Goal: Task Accomplishment & Management: Manage account settings

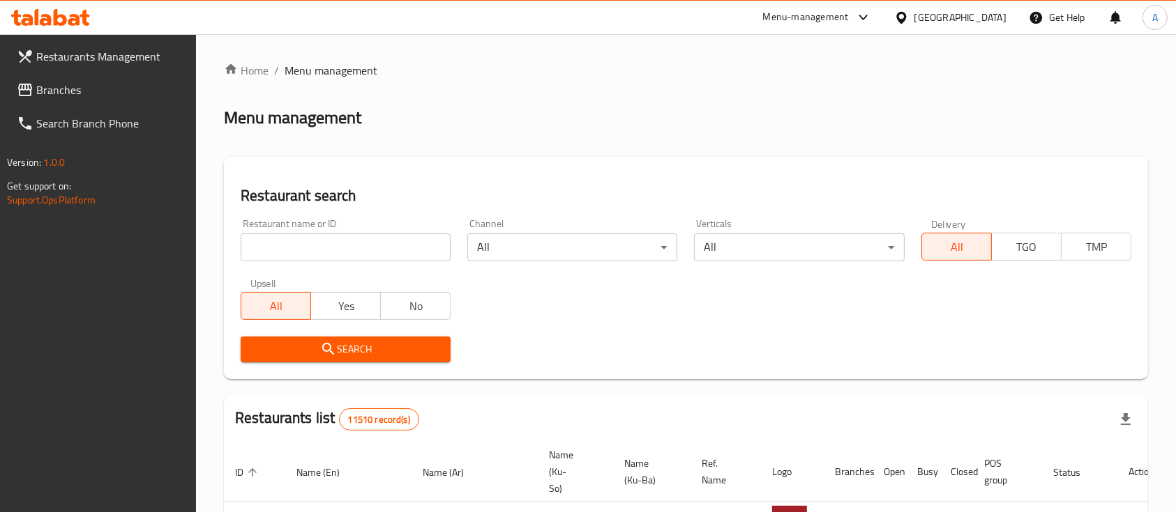
click at [906, 15] on icon at bounding box center [901, 17] width 10 height 12
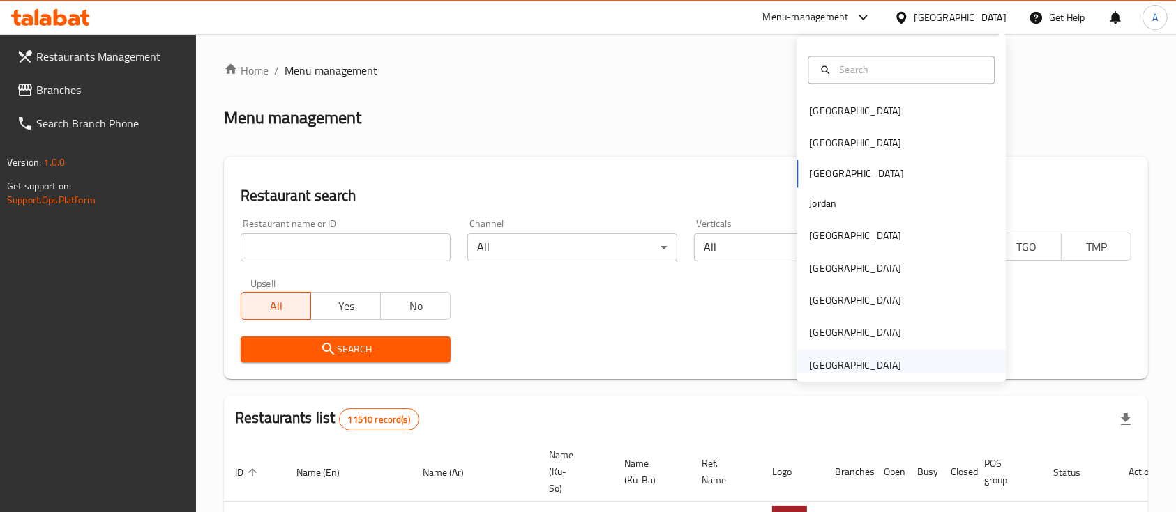
click at [869, 359] on div "[GEOGRAPHIC_DATA]" at bounding box center [855, 365] width 92 height 15
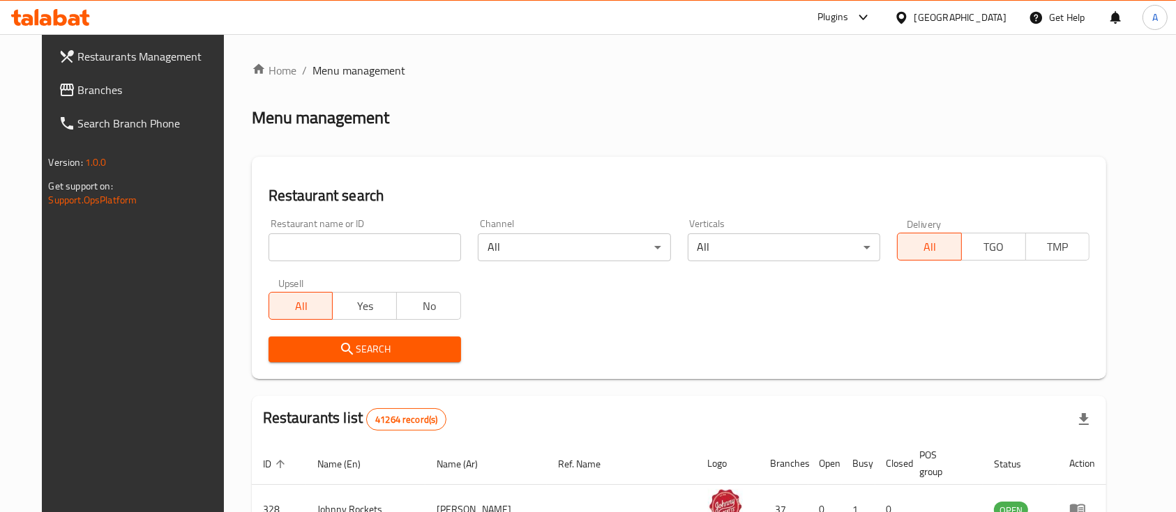
click at [389, 234] on input "search" at bounding box center [364, 248] width 192 height 28
paste input "17744"
type input "17744"
click button "Search" at bounding box center [364, 350] width 192 height 26
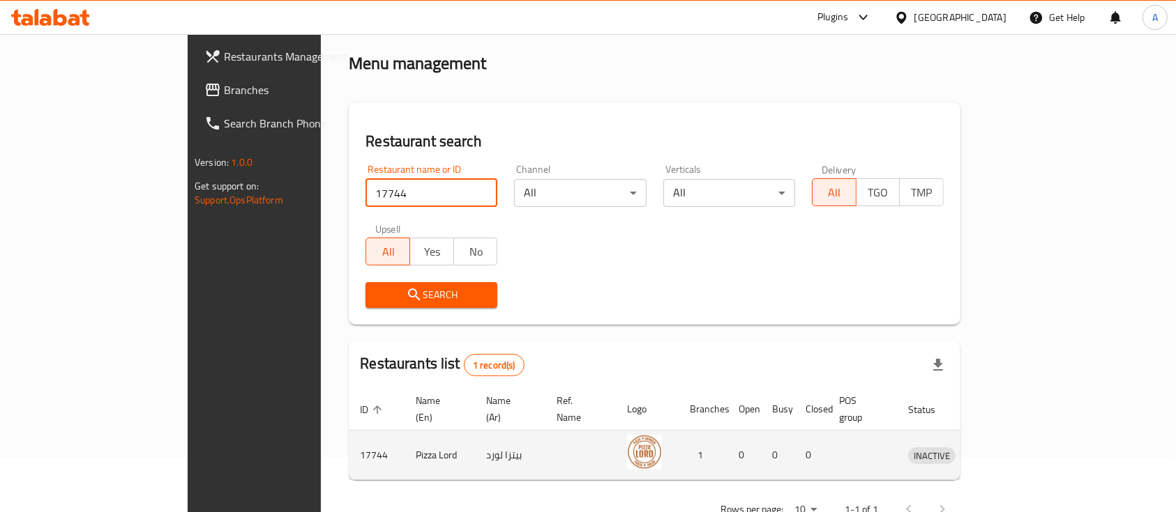
scroll to position [82, 0]
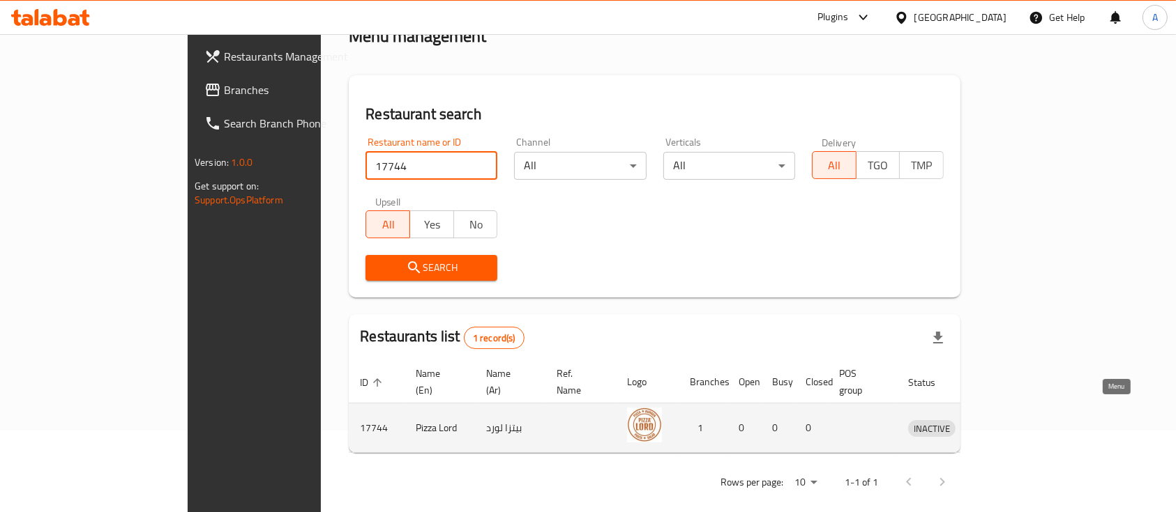
click at [1020, 404] on td "enhanced table" at bounding box center [996, 429] width 48 height 50
click at [999, 423] on icon "enhanced table" at bounding box center [991, 429] width 15 height 12
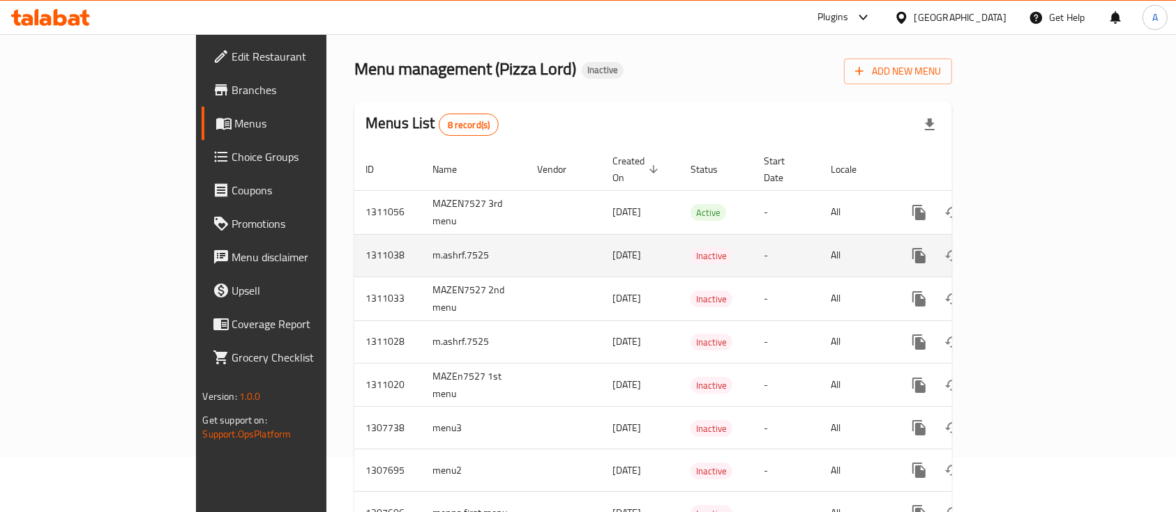
scroll to position [100, 0]
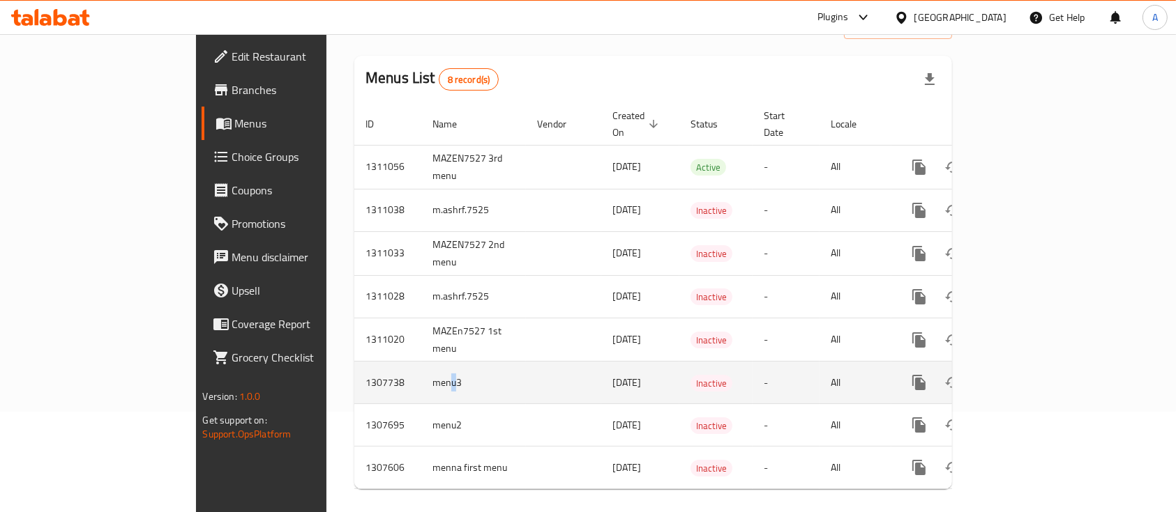
click at [421, 362] on td "menu3" at bounding box center [473, 383] width 105 height 43
click at [1026, 376] on icon "enhanced table" at bounding box center [1019, 382] width 13 height 13
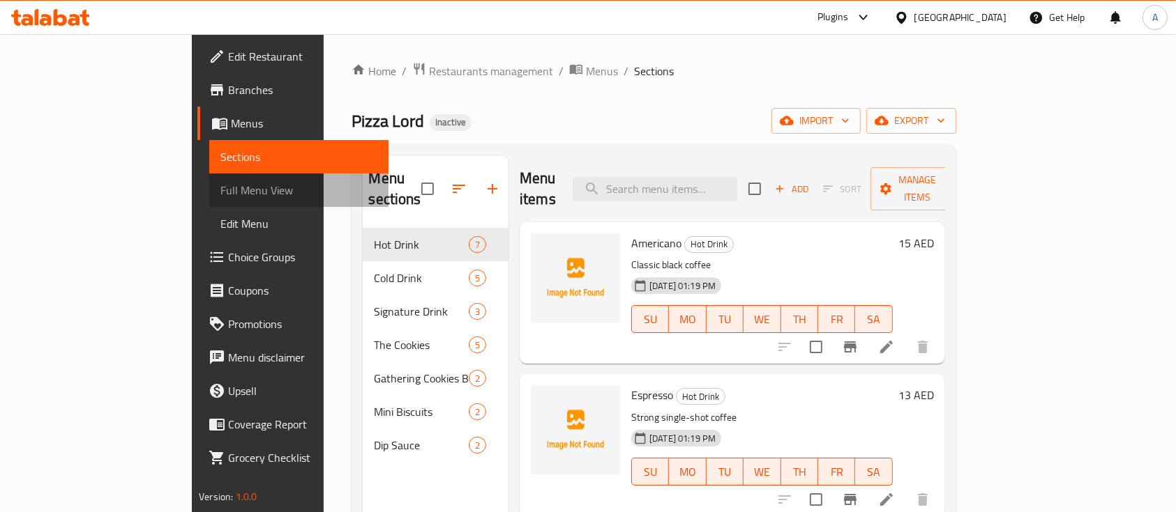
click at [220, 190] on span "Full Menu View" at bounding box center [298, 190] width 157 height 17
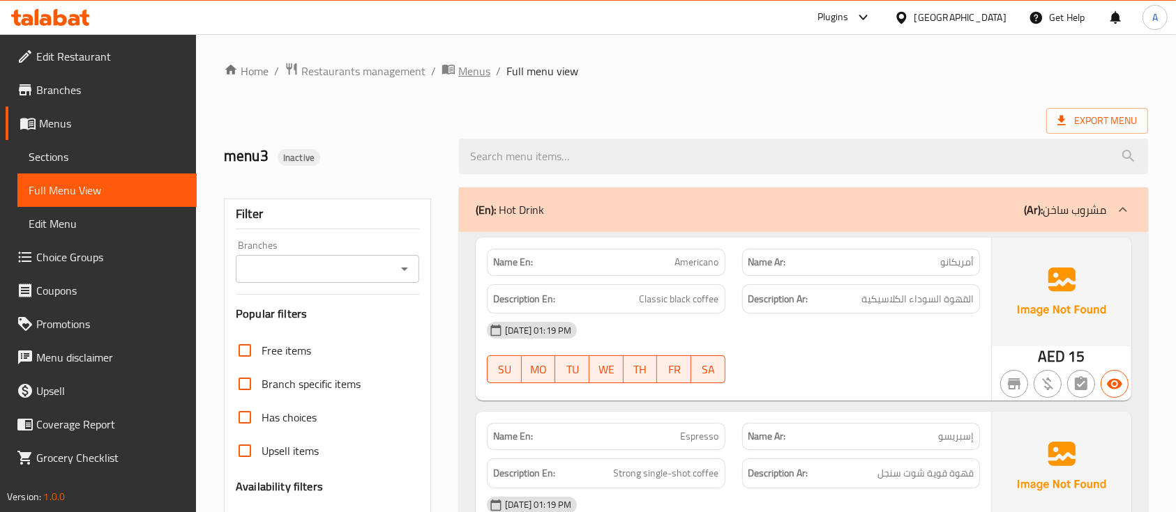
click at [452, 69] on icon "breadcrumb" at bounding box center [448, 70] width 13 height 10
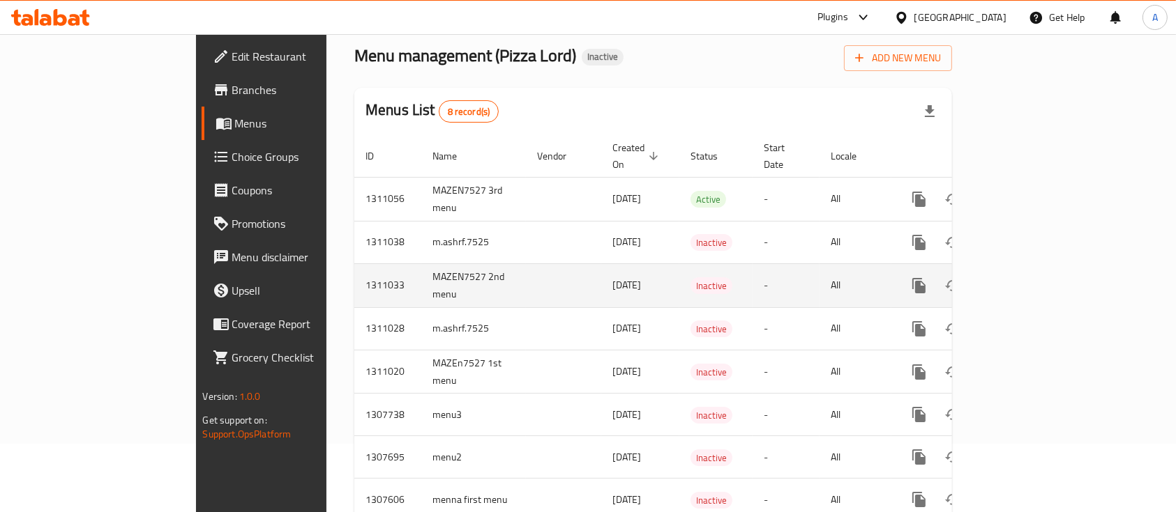
scroll to position [93, 0]
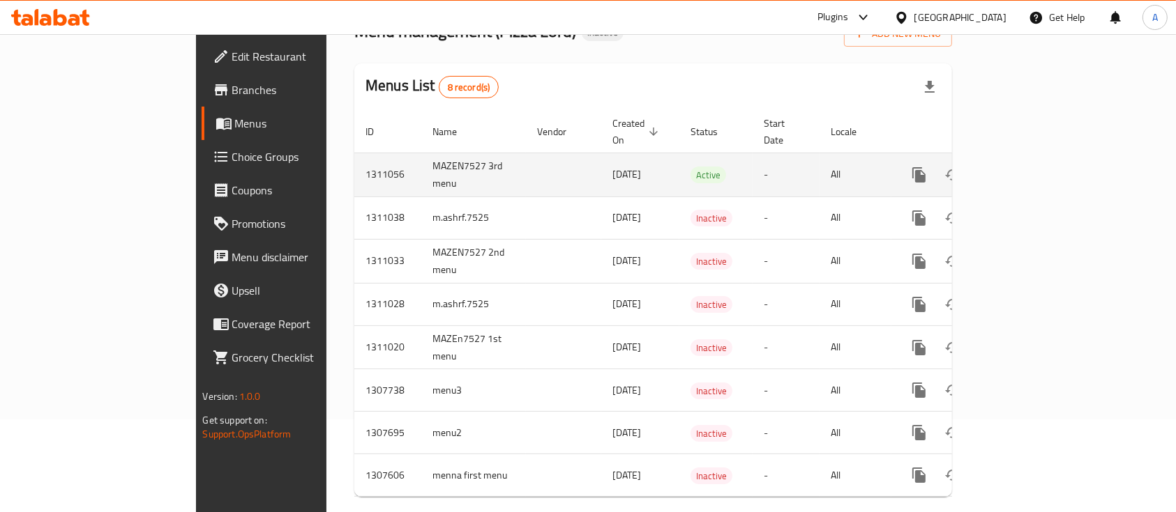
click at [421, 153] on td "MAZEN7527 3rd menu" at bounding box center [473, 175] width 105 height 44
click at [1028, 167] on icon "enhanced table" at bounding box center [1019, 175] width 17 height 17
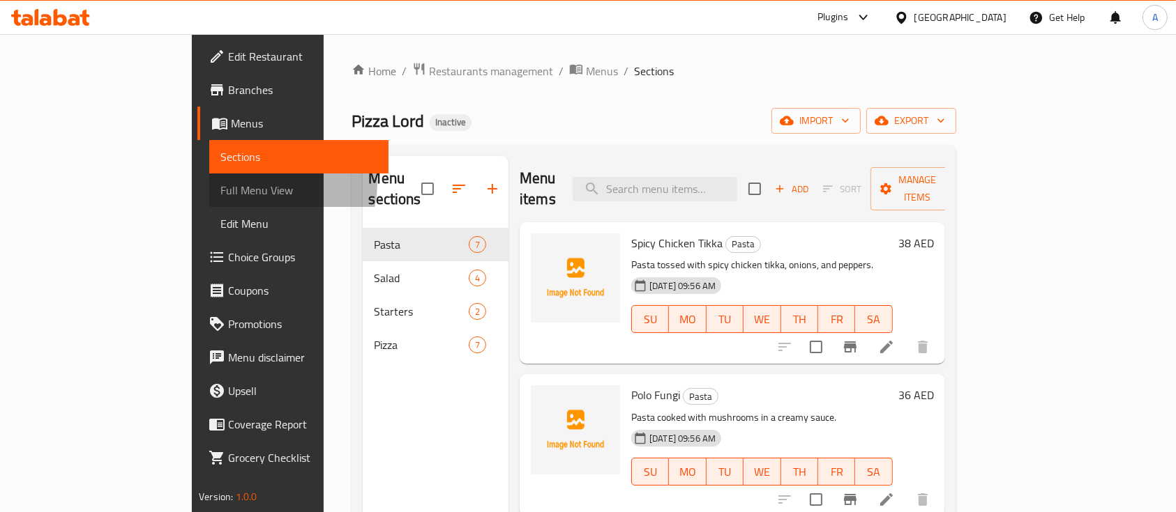
click at [220, 183] on span "Full Menu View" at bounding box center [298, 190] width 157 height 17
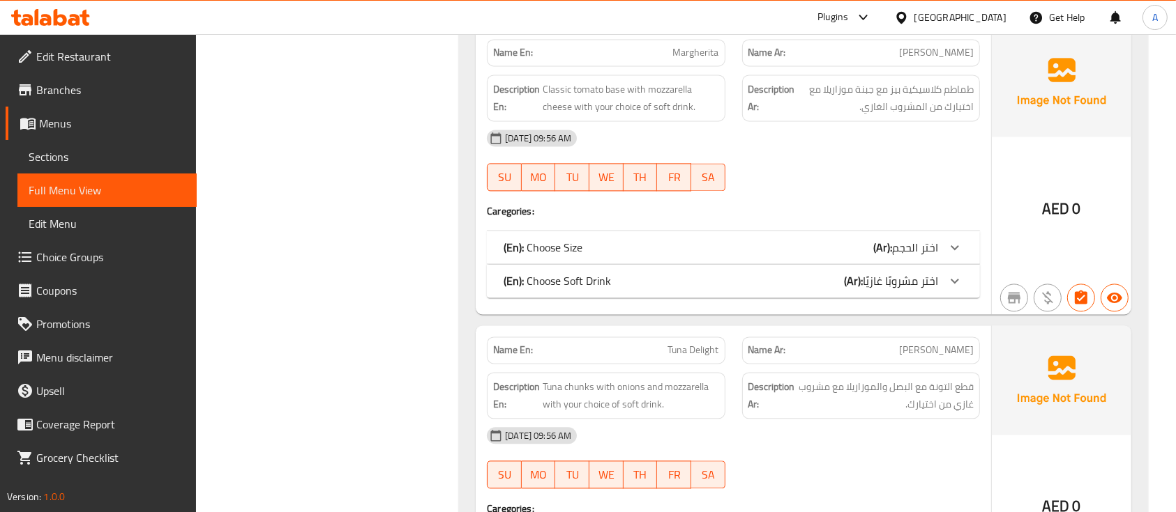
scroll to position [2882, 0]
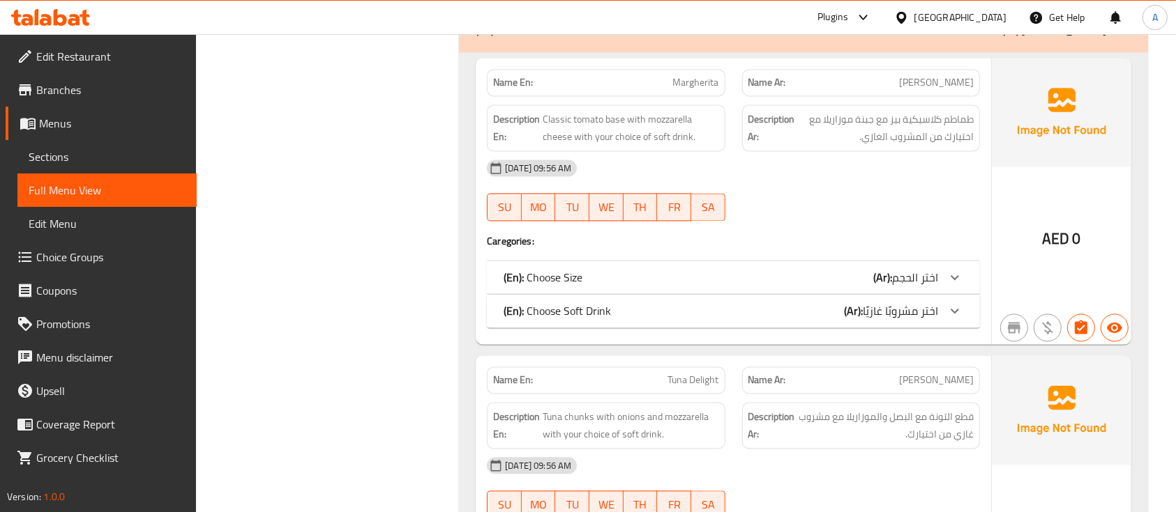
click at [855, 276] on div "(En): Choose Size (Ar): اختر الحجم" at bounding box center [720, 277] width 434 height 17
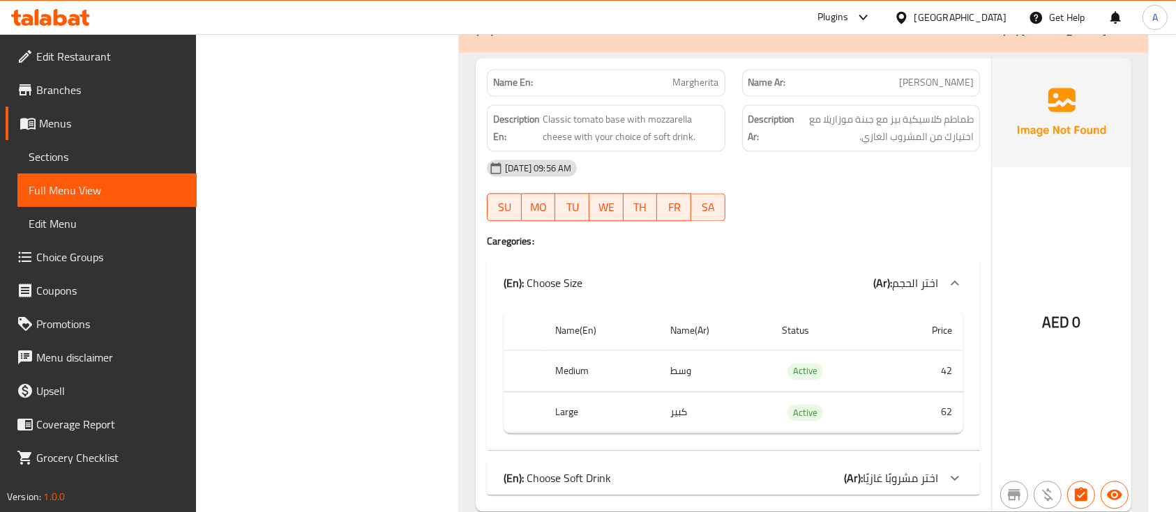
click at [906, 455] on div "Name En: Margherita Name Ar: مارجريتا Description En: Classic tomato base with …" at bounding box center [733, 285] width 515 height 454
drag, startPoint x: 897, startPoint y: 471, endPoint x: 859, endPoint y: 358, distance: 119.3
click at [897, 471] on span "اختر مشروبًا غازيًا" at bounding box center [899, 478] width 75 height 21
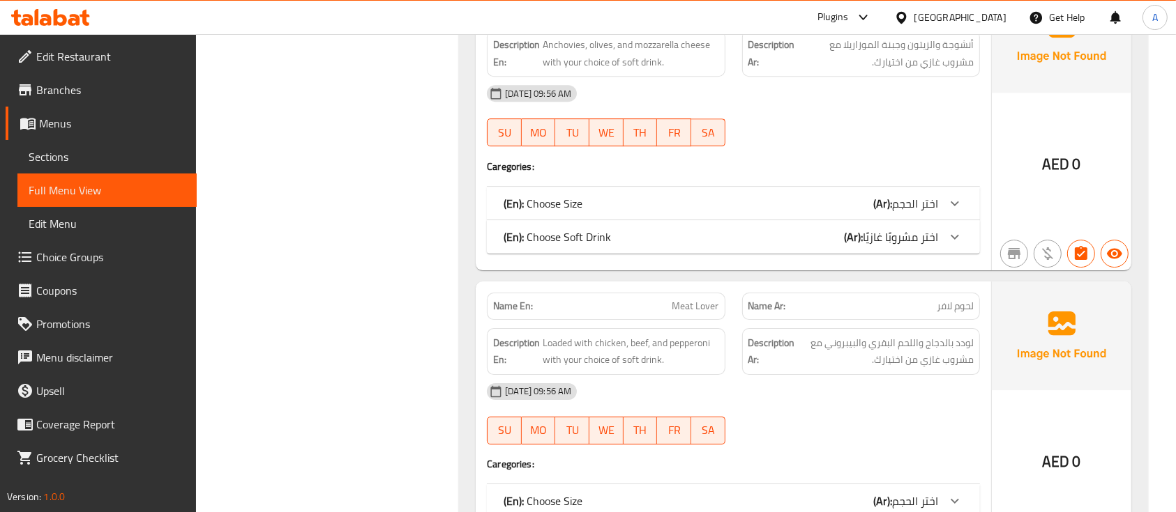
scroll to position [0, 0]
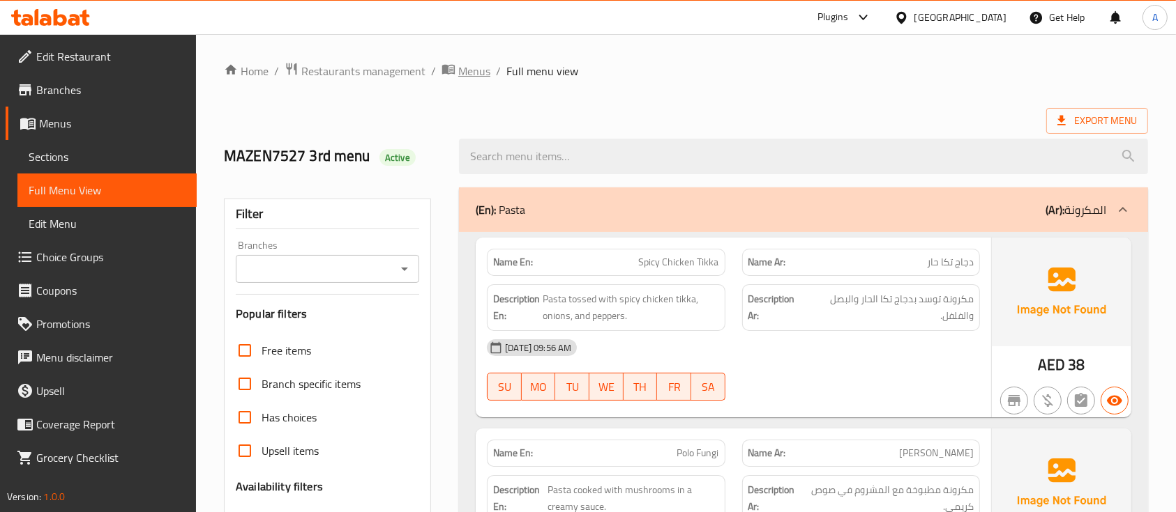
click at [465, 70] on span "Menus" at bounding box center [474, 71] width 32 height 17
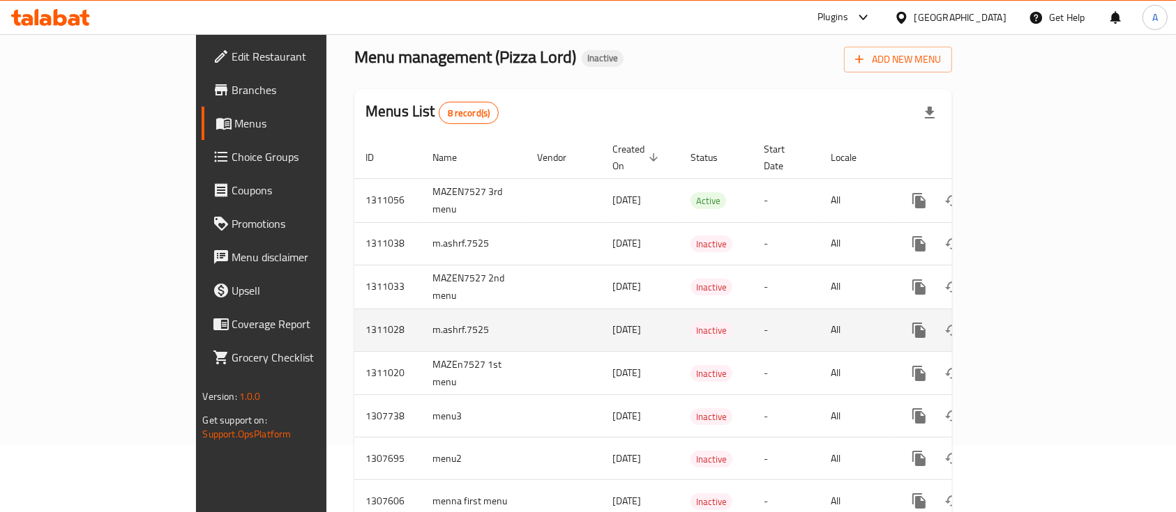
scroll to position [93, 0]
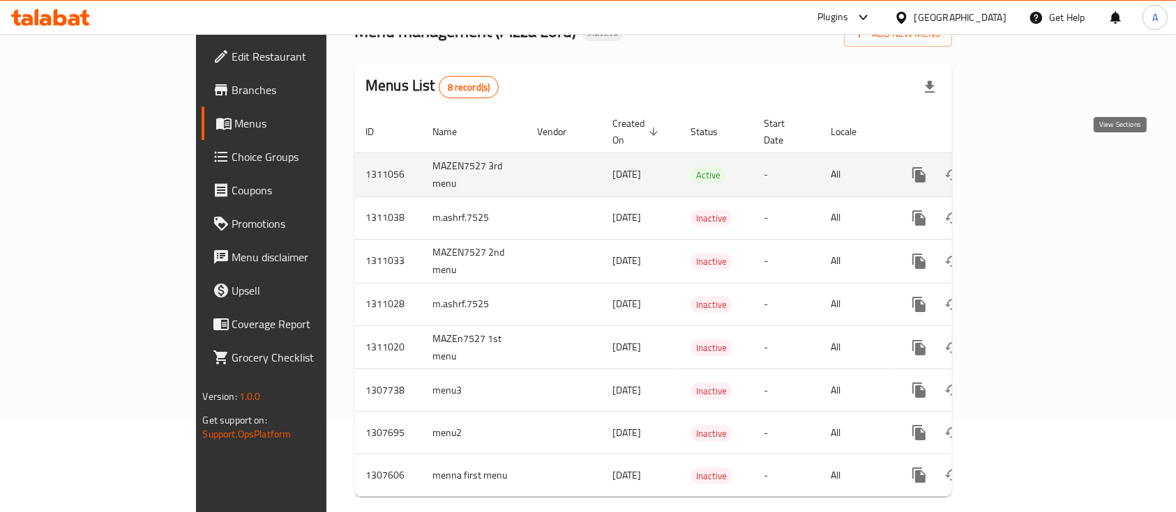
click at [1036, 158] on link "enhanced table" at bounding box center [1019, 174] width 33 height 33
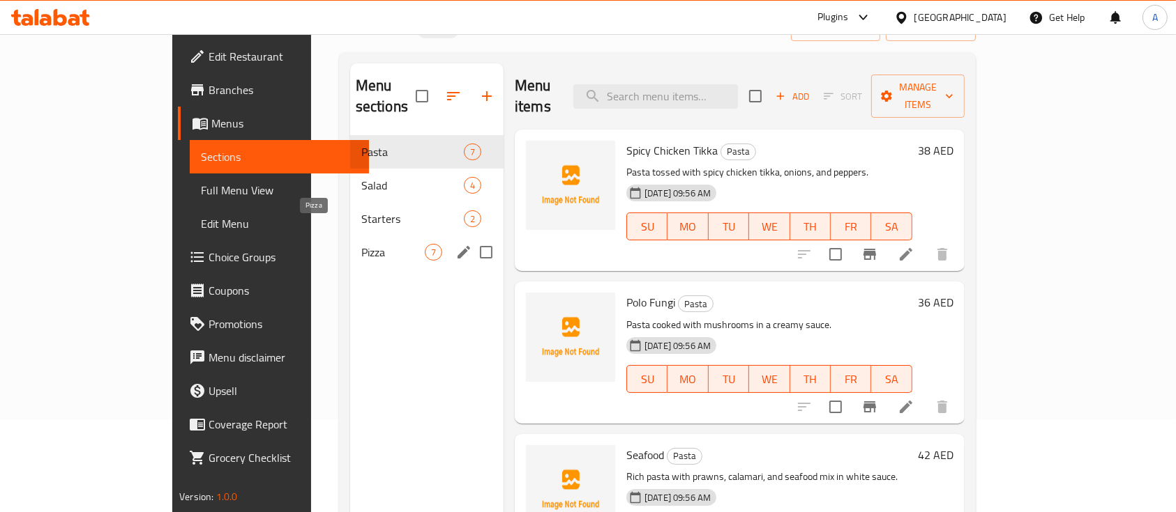
click at [350, 239] on div "Pizza 7" at bounding box center [426, 252] width 153 height 33
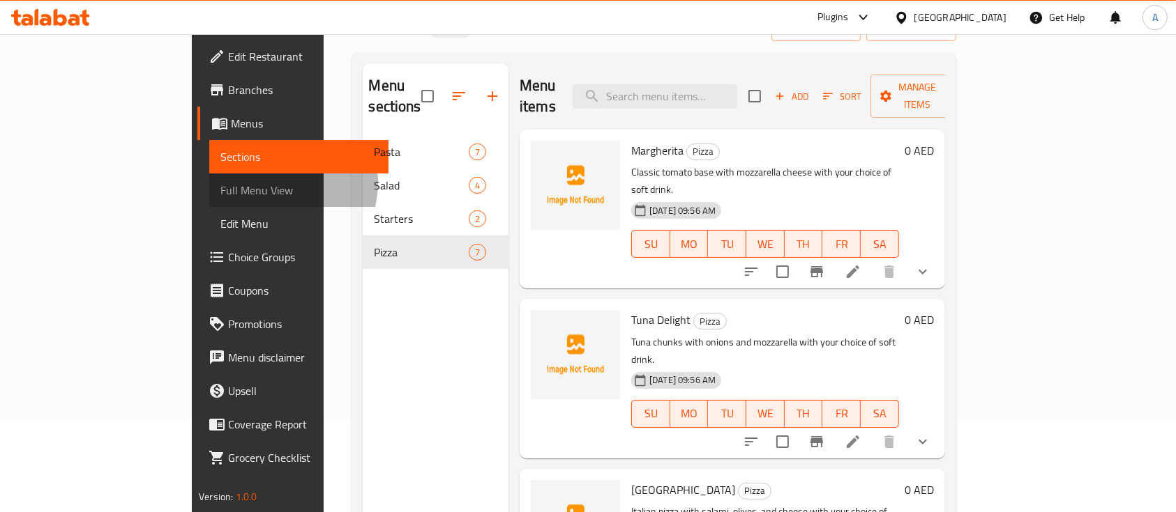
click at [220, 183] on span "Full Menu View" at bounding box center [298, 190] width 157 height 17
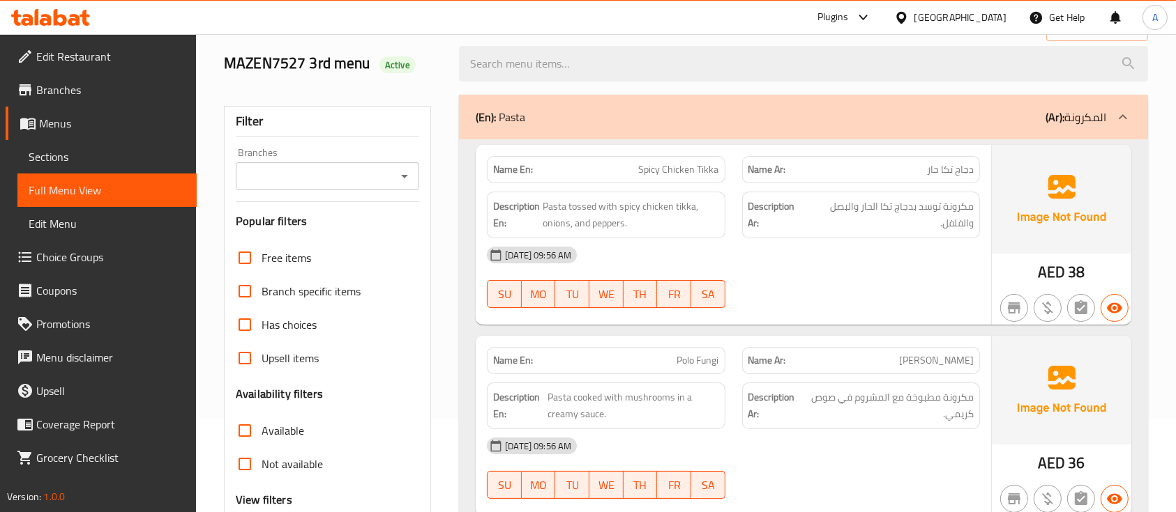
click at [1116, 123] on div at bounding box center [1122, 116] width 33 height 33
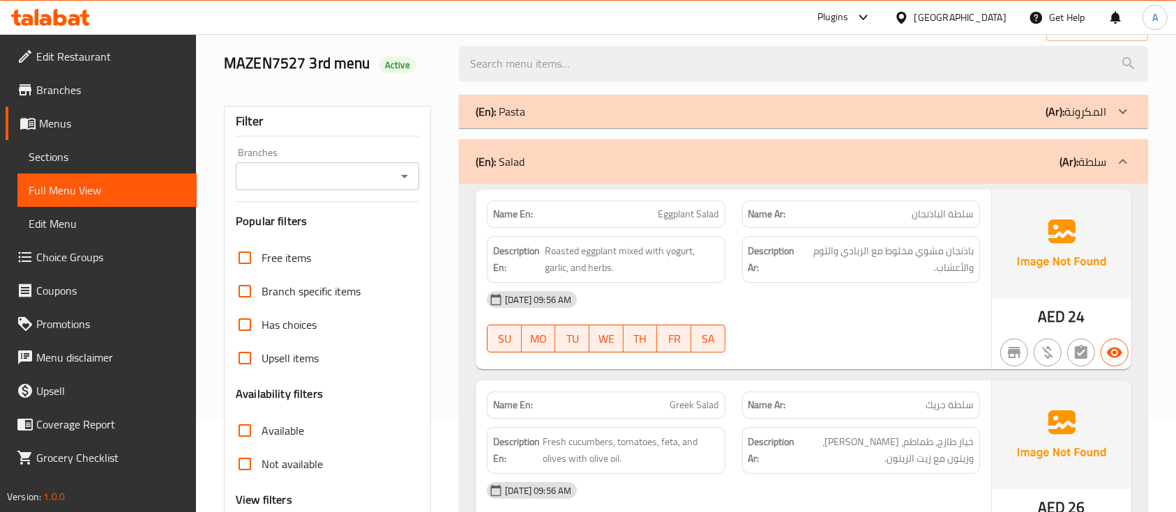
click at [1012, 166] on div "(En): Salad (Ar): سلطة" at bounding box center [791, 161] width 630 height 17
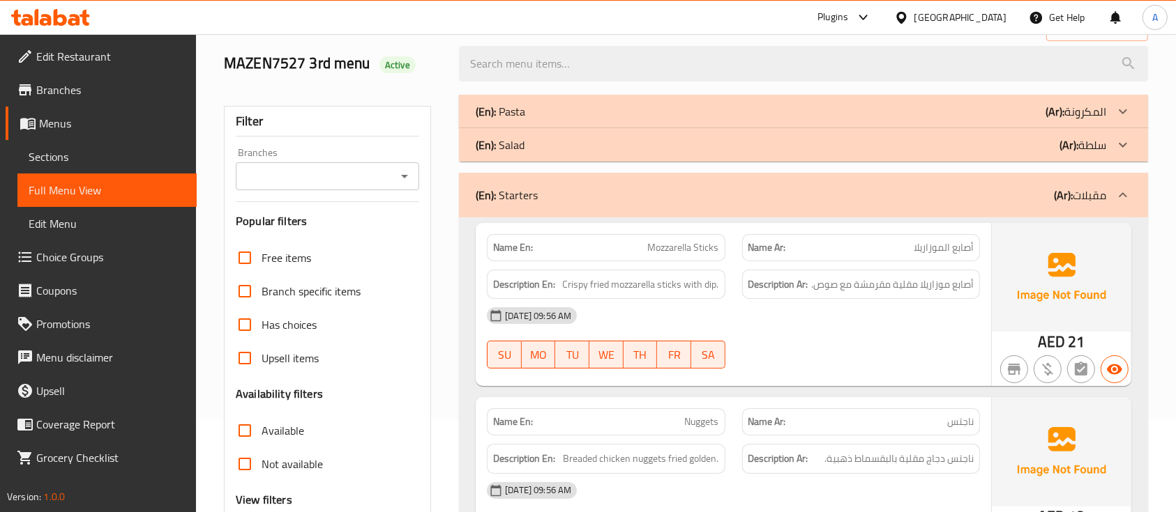
click at [1004, 188] on div "(En): Starters (Ar): مقبلات" at bounding box center [791, 195] width 630 height 17
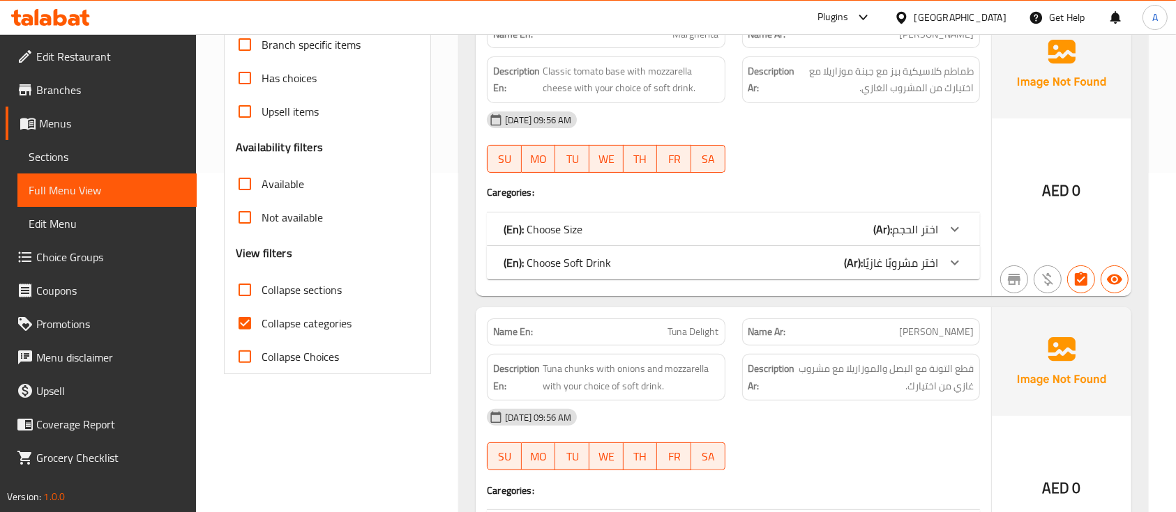
scroll to position [372, 0]
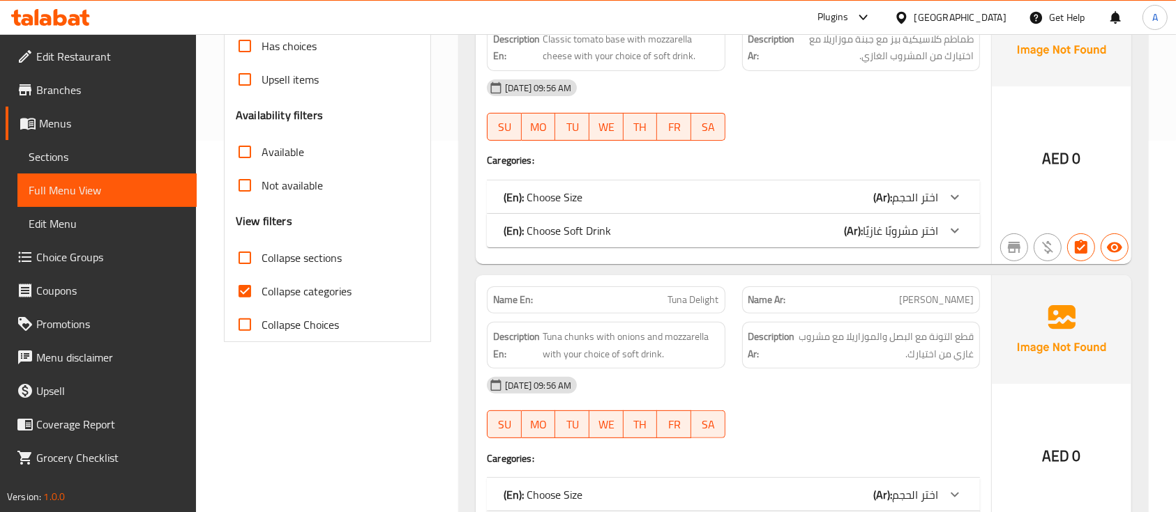
click at [305, 317] on span "Collapse Choices" at bounding box center [299, 325] width 77 height 17
click at [261, 317] on input "Collapse Choices" at bounding box center [244, 324] width 33 height 33
click at [302, 321] on span "Collapse Choices" at bounding box center [299, 325] width 77 height 17
click at [261, 321] on input "Collapse Choices" at bounding box center [244, 324] width 33 height 33
checkbox input "false"
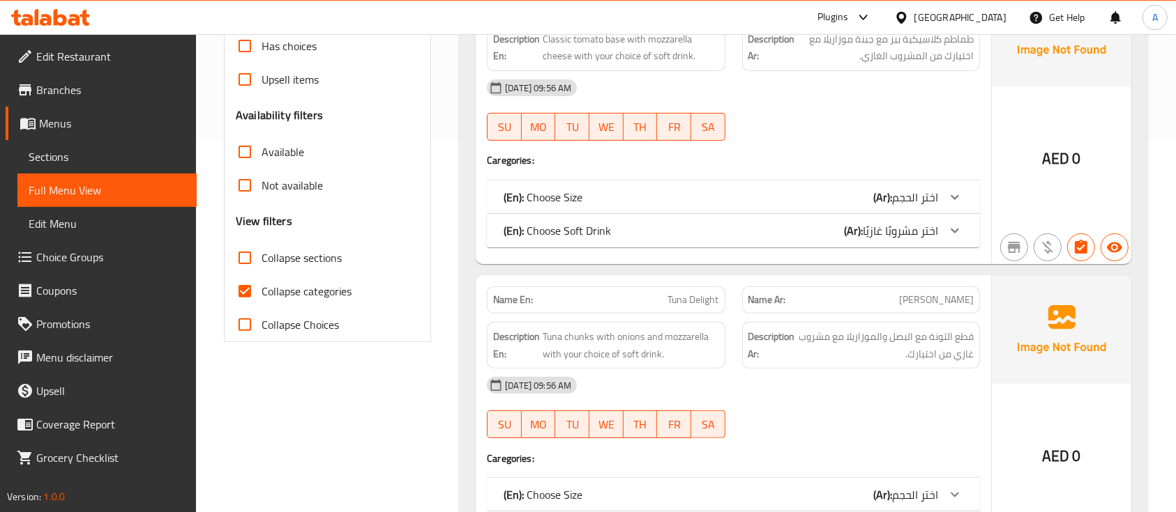
click at [305, 286] on span "Collapse categories" at bounding box center [306, 291] width 90 height 17
click at [261, 286] on input "Collapse categories" at bounding box center [244, 291] width 33 height 33
checkbox input "false"
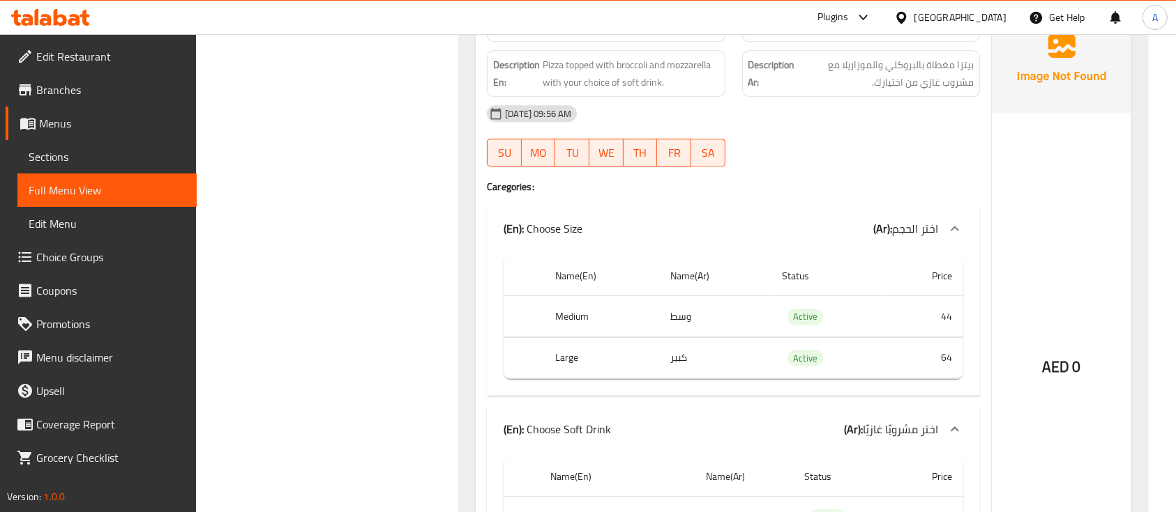
scroll to position [4160, 0]
